Goal: Find specific page/section: Find specific page/section

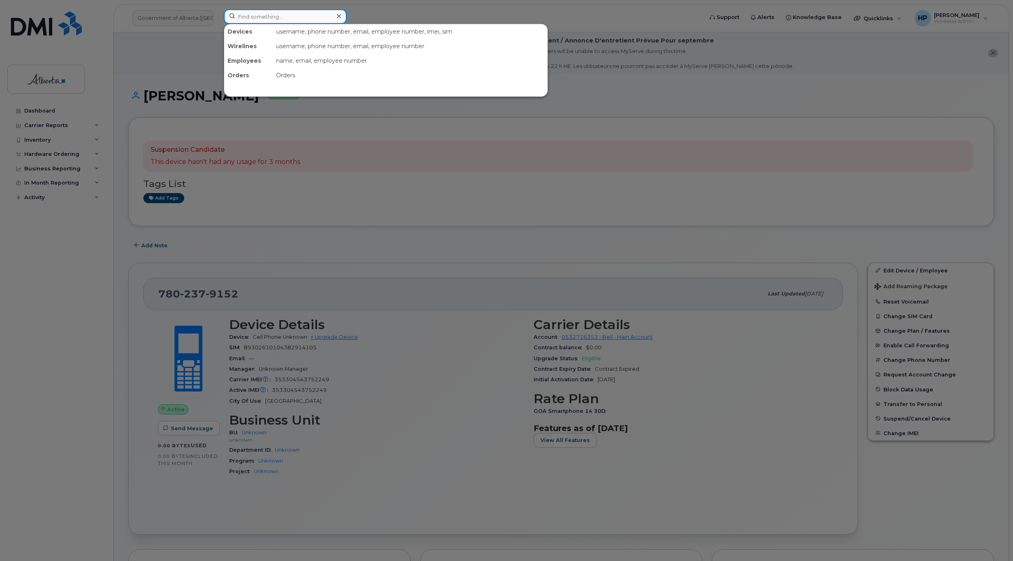
click at [279, 17] on input at bounding box center [285, 16] width 123 height 15
paste input "403-415-5824"
click at [265, 17] on input "403-415-5824" at bounding box center [285, 16] width 123 height 15
click at [251, 17] on input "403-4155824" at bounding box center [285, 16] width 123 height 15
click at [239, 17] on input "4034155824" at bounding box center [285, 16] width 123 height 15
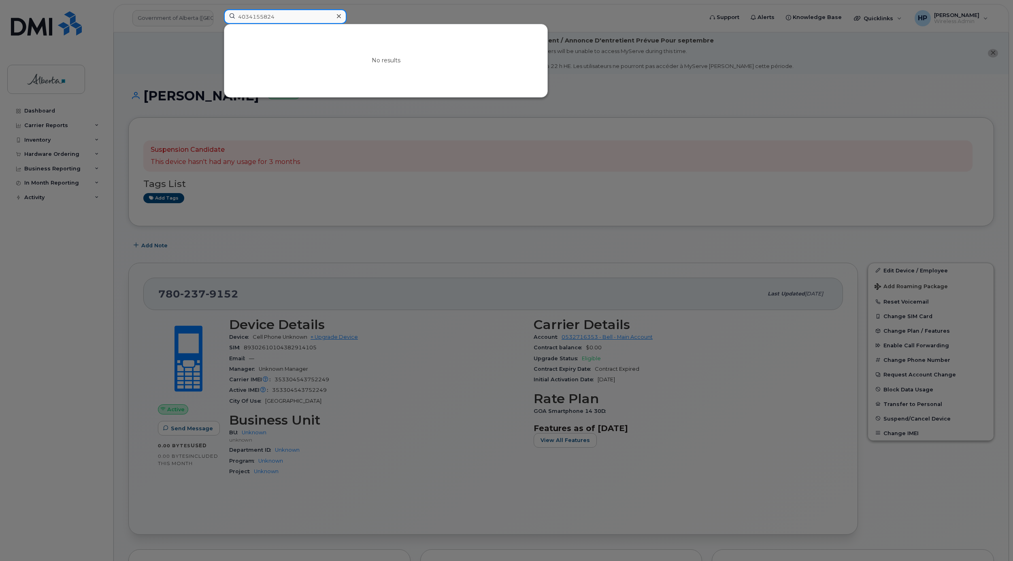
click at [277, 18] on input "4034155824" at bounding box center [285, 16] width 123 height 15
click at [762, 92] on div at bounding box center [506, 280] width 1013 height 561
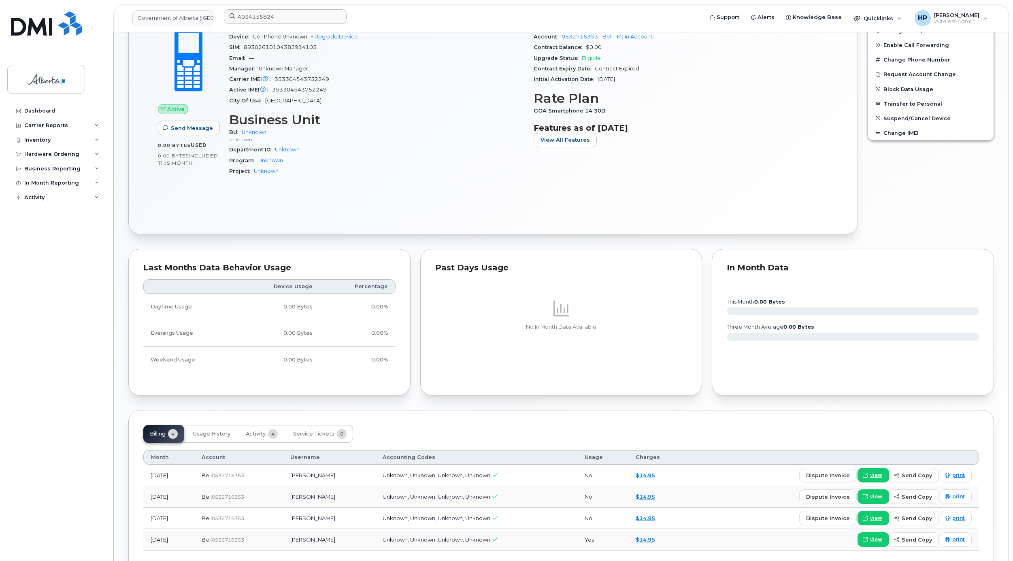
scroll to position [358, 0]
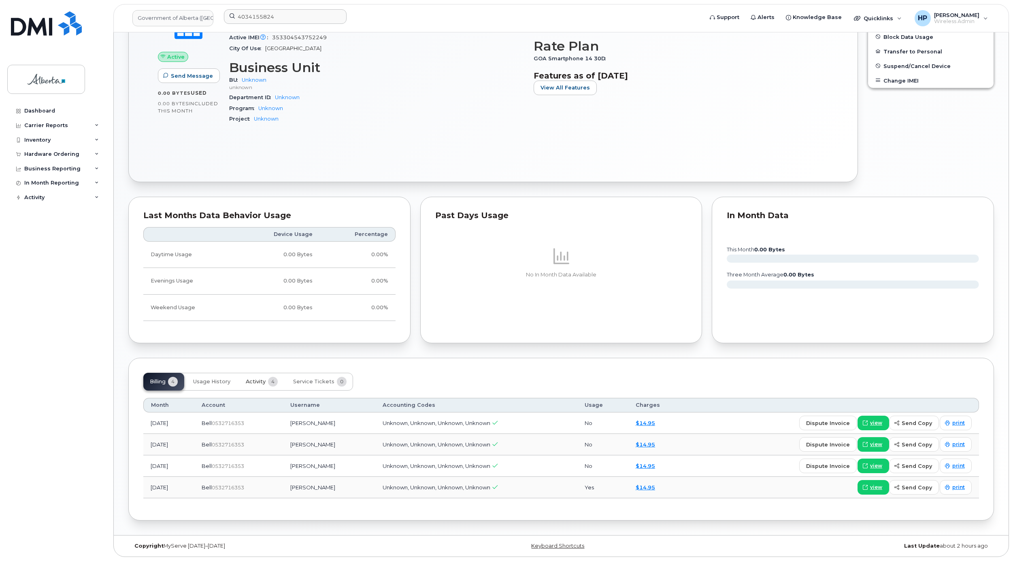
click at [253, 379] on span "Activity" at bounding box center [256, 382] width 20 height 6
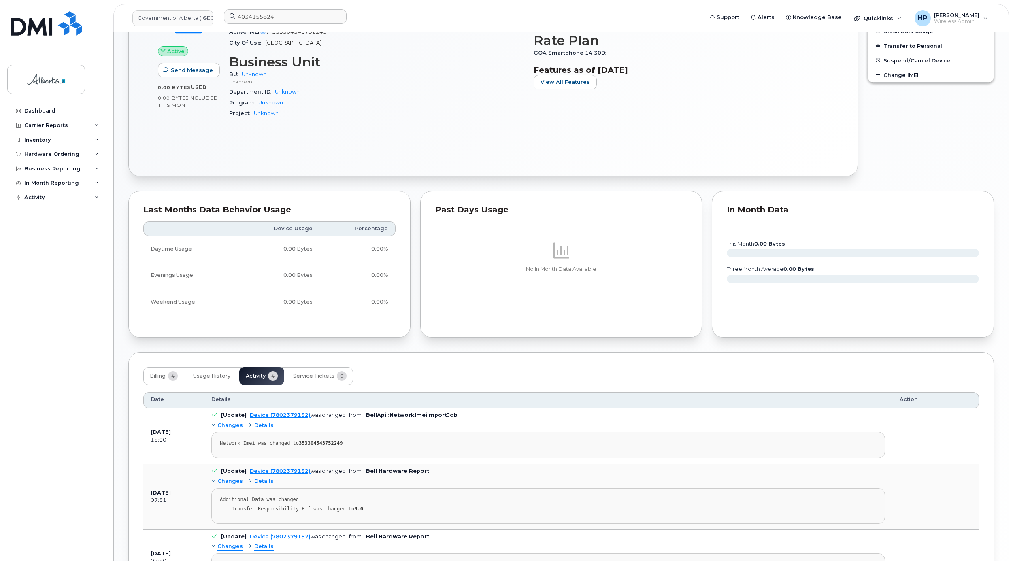
scroll to position [486, 0]
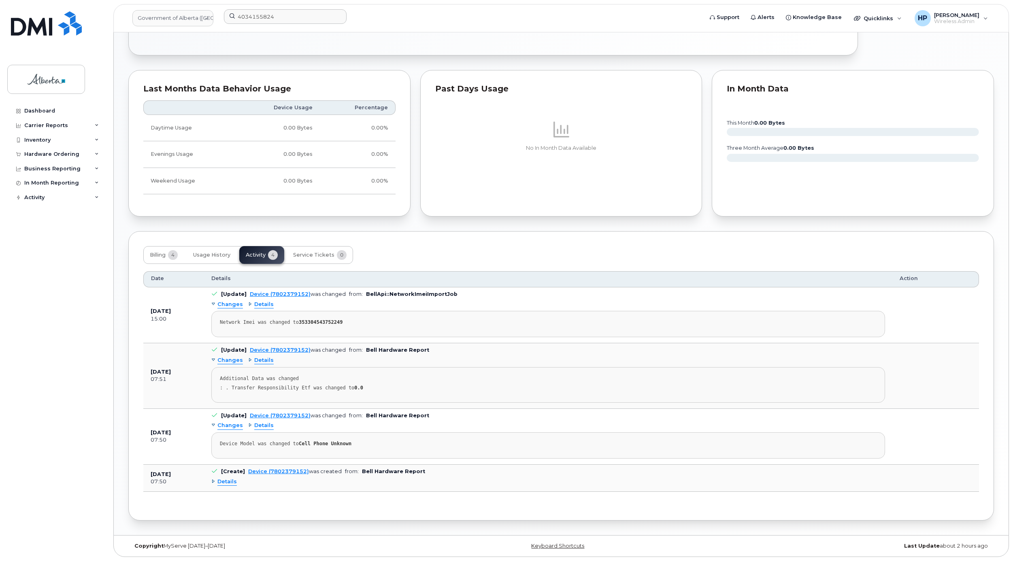
click at [230, 482] on span "Details" at bounding box center [226, 482] width 19 height 8
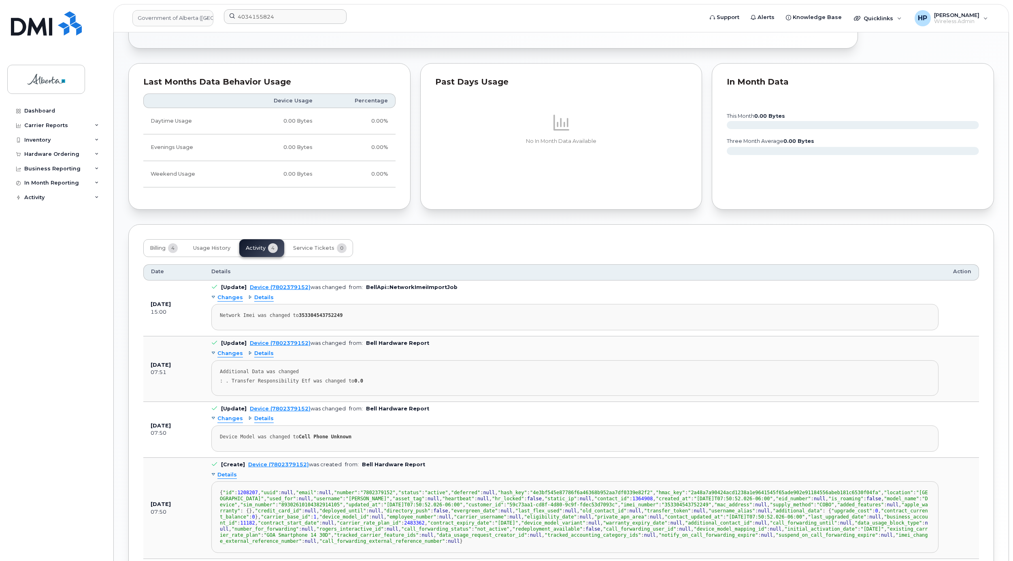
drag, startPoint x: 1013, startPoint y: 399, endPoint x: 1006, endPoint y: 522, distance: 123.7
click at [1006, 522] on body "Government of Alberta (GOA) 4034155824 Support Alerts Knowledge Base Quicklinks…" at bounding box center [506, 71] width 1013 height 1115
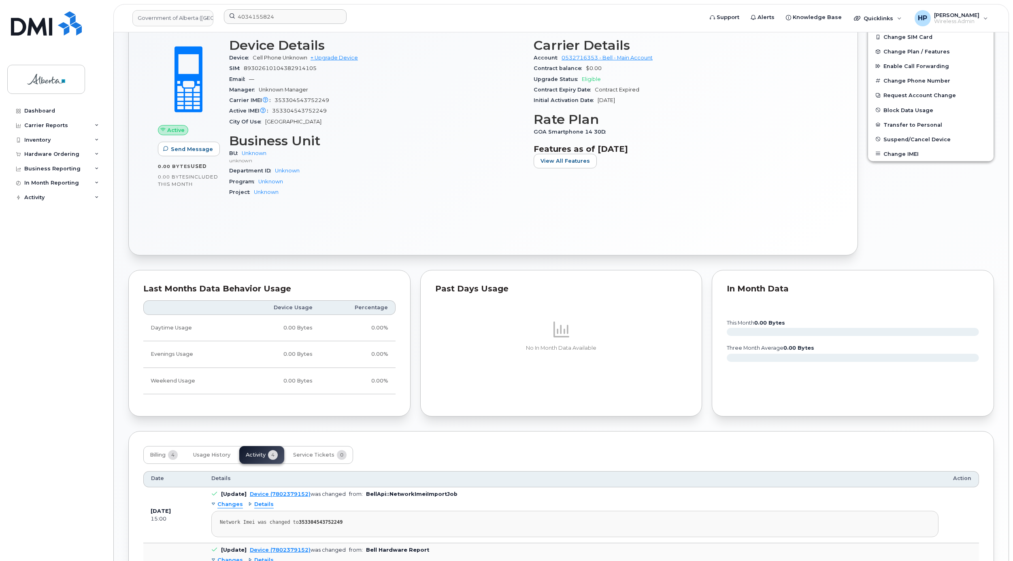
scroll to position [0, 0]
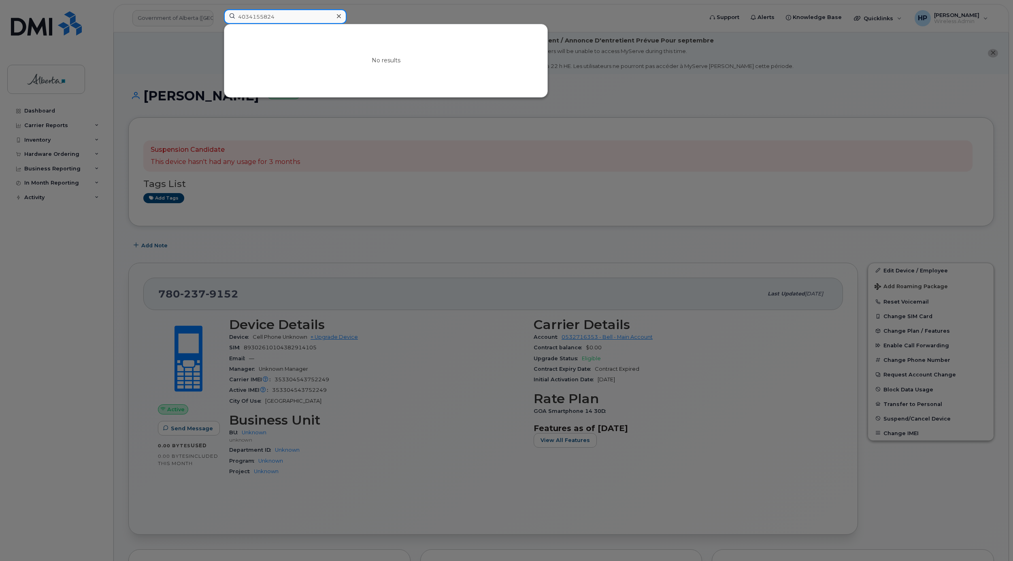
drag, startPoint x: 298, startPoint y: 17, endPoint x: 171, endPoint y: 17, distance: 127.2
click at [217, 17] on div "4034155824 No results" at bounding box center [460, 18] width 487 height 18
paste input "7802379152"
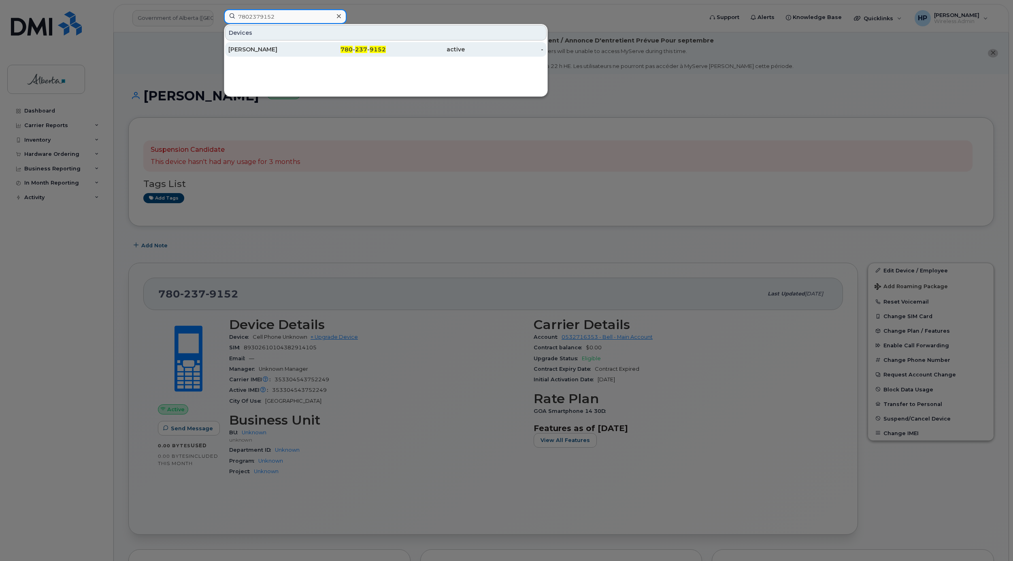
type input "7802379152"
click at [256, 51] on div "[PERSON_NAME]" at bounding box center [267, 49] width 79 height 8
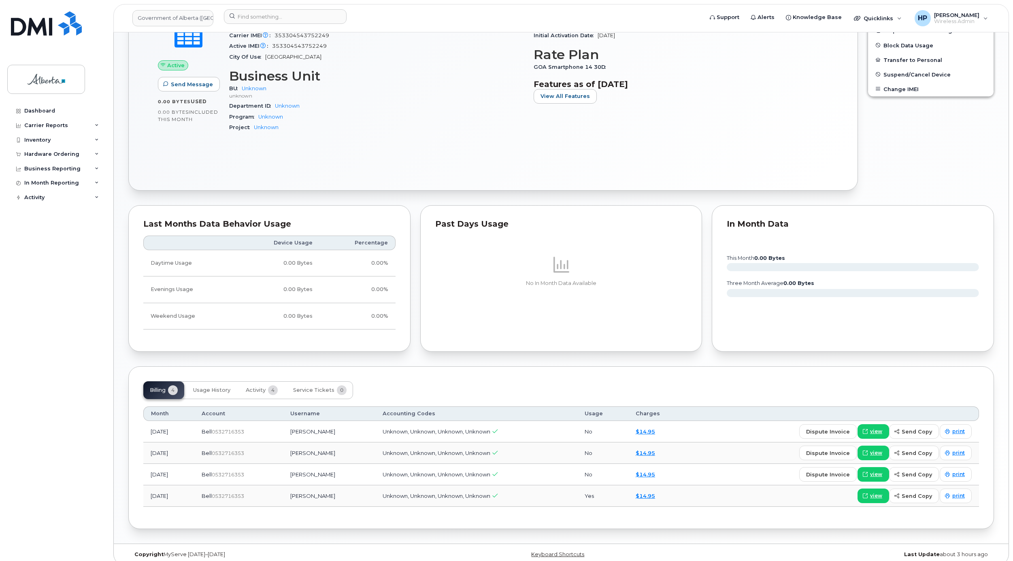
scroll to position [358, 0]
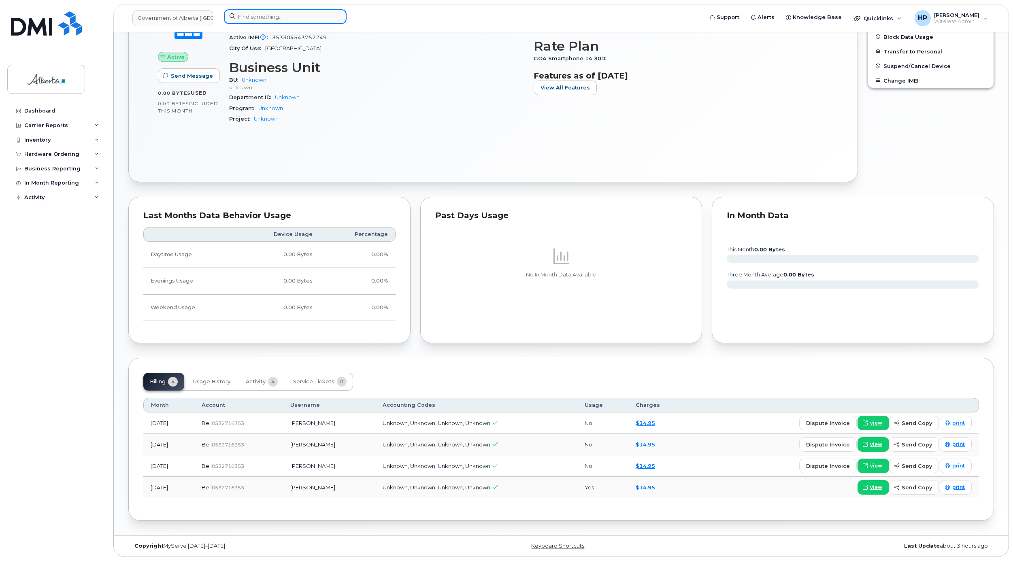
click at [293, 12] on input at bounding box center [285, 16] width 123 height 15
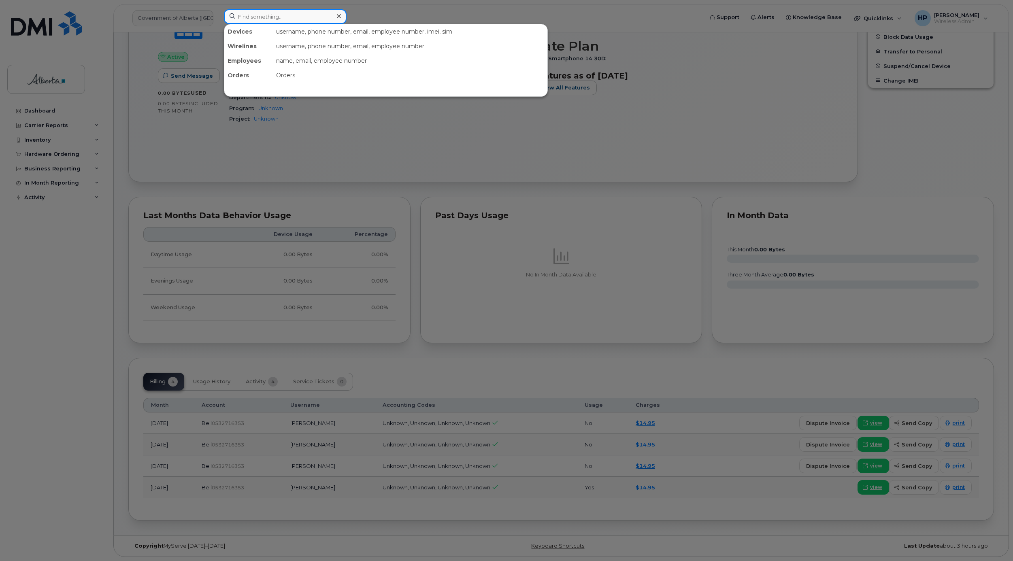
paste input "4035565061"
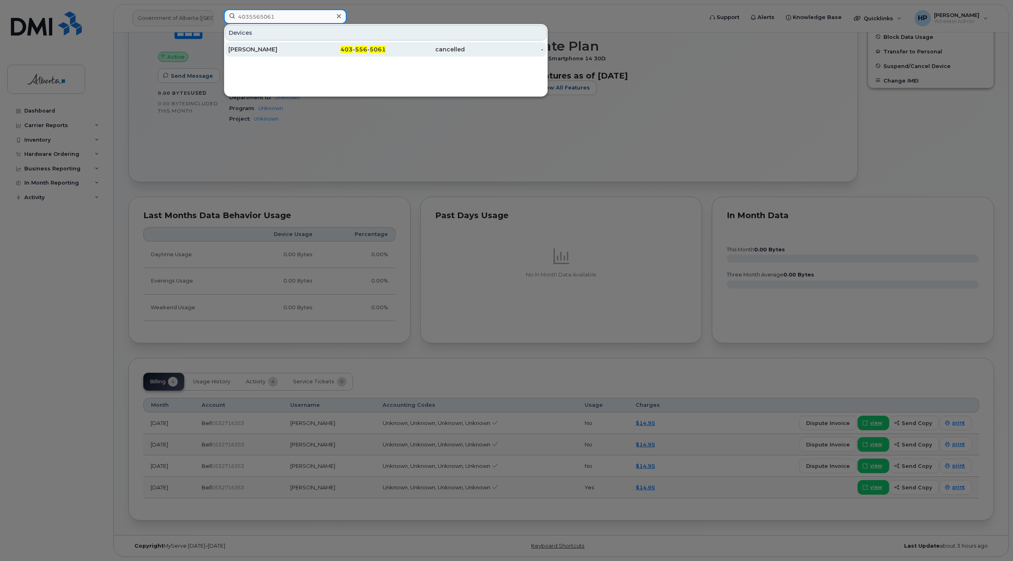
type input "4035565061"
click at [259, 52] on div "[PERSON_NAME]" at bounding box center [267, 49] width 79 height 8
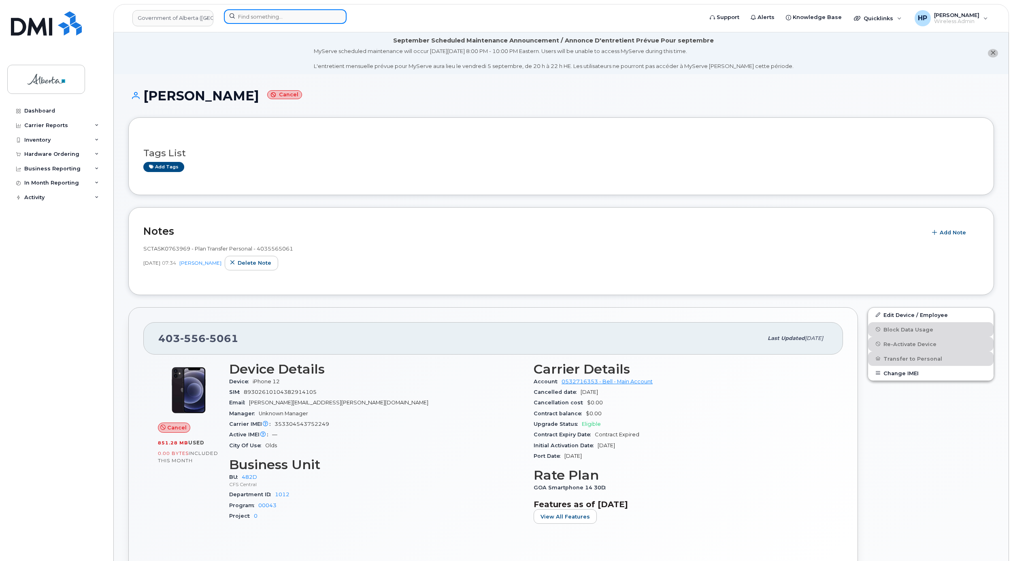
click at [265, 23] on input at bounding box center [285, 16] width 123 height 15
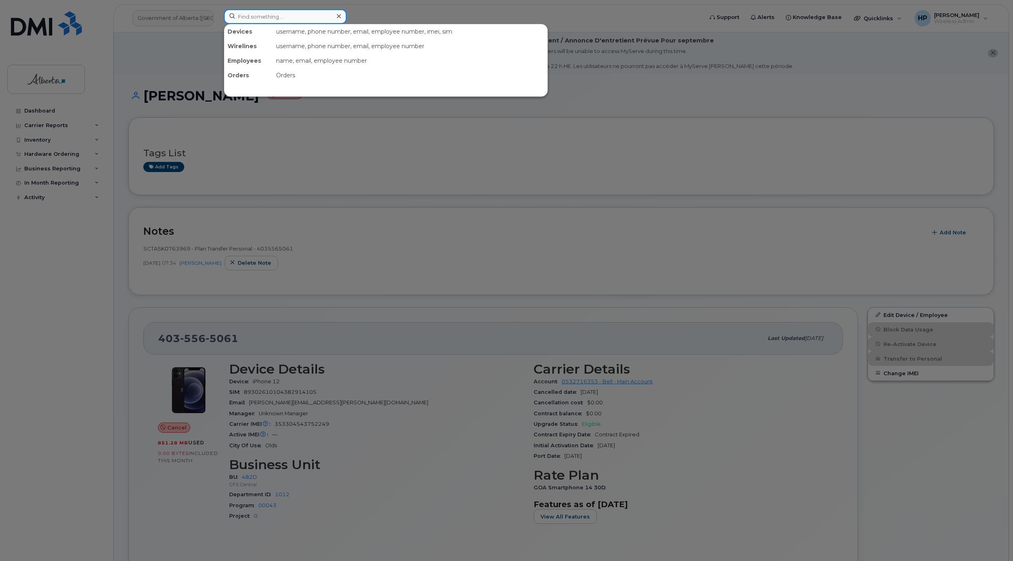
paste input "7802379152"
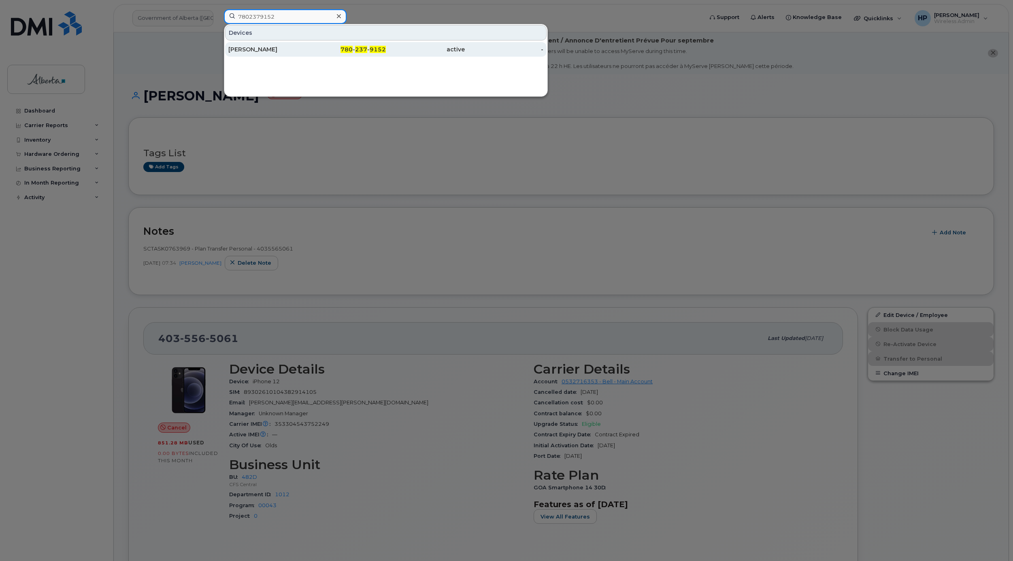
type input "7802379152"
click at [248, 51] on div "[PERSON_NAME]" at bounding box center [267, 49] width 79 height 8
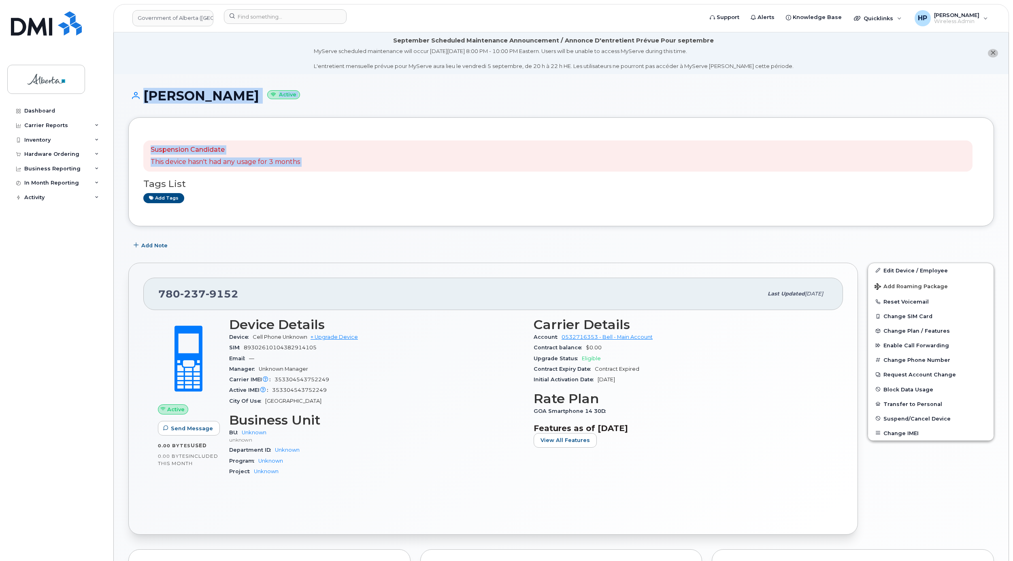
drag, startPoint x: 124, startPoint y: 89, endPoint x: 127, endPoint y: 183, distance: 94.8
click at [127, 183] on div "Janet Davis Active Suspension Candidate This device hasn't had any usage for 3 …" at bounding box center [561, 481] width 895 height 814
drag, startPoint x: 127, startPoint y: 183, endPoint x: 115, endPoint y: 149, distance: 36.1
click at [115, 149] on div "Janet Davis Active Suspension Candidate This device hasn't had any usage for 3 …" at bounding box center [561, 481] width 895 height 814
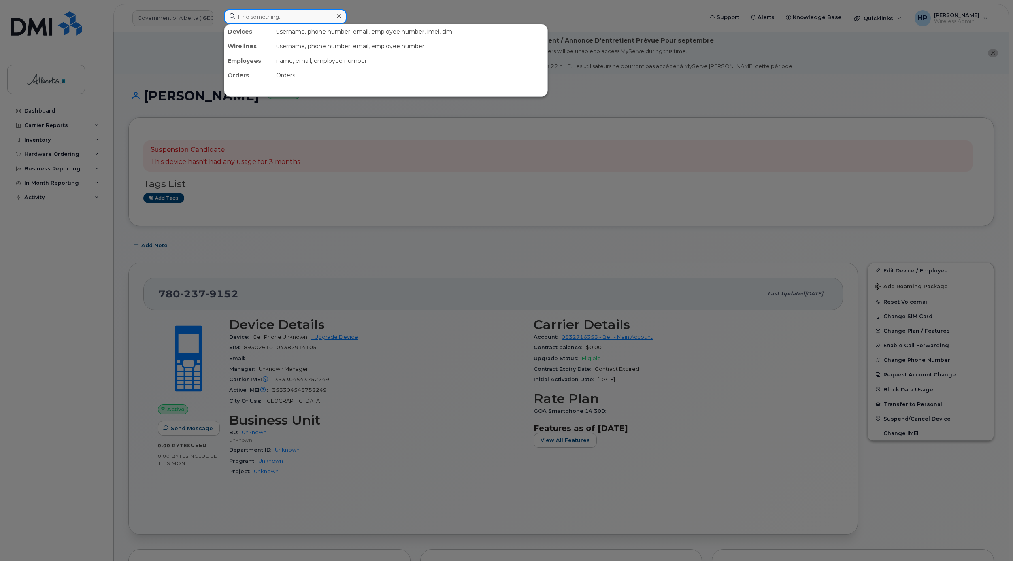
click at [245, 18] on input at bounding box center [285, 16] width 123 height 15
